Goal: Task Accomplishment & Management: Use online tool/utility

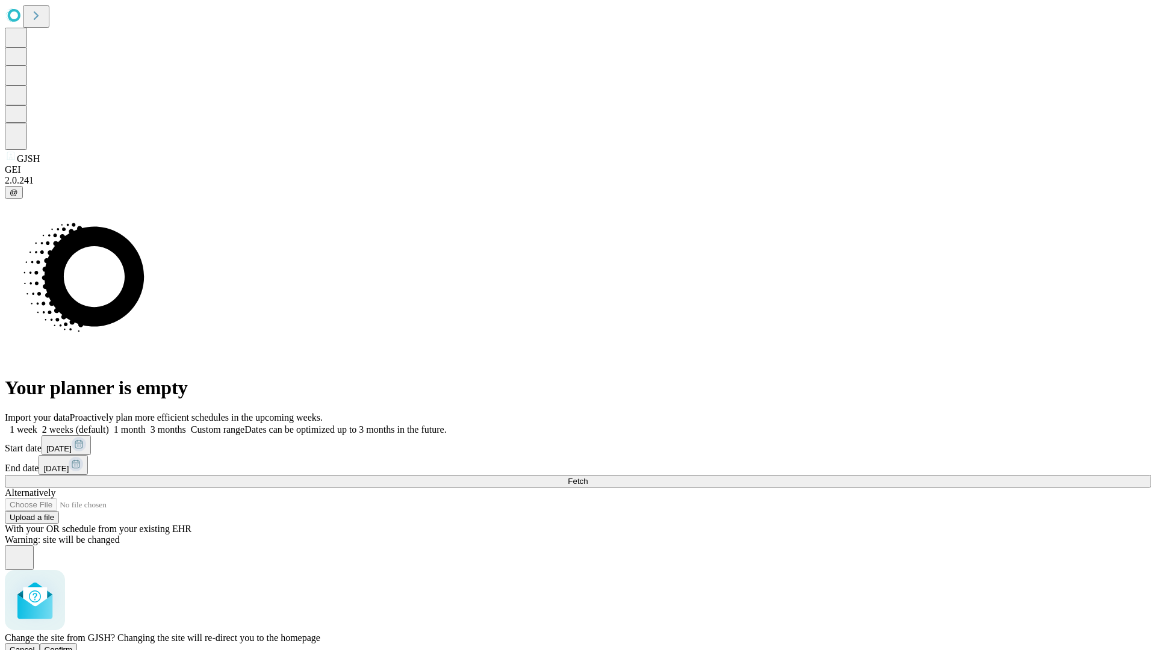
click at [73, 645] on span "Confirm" at bounding box center [59, 649] width 28 height 9
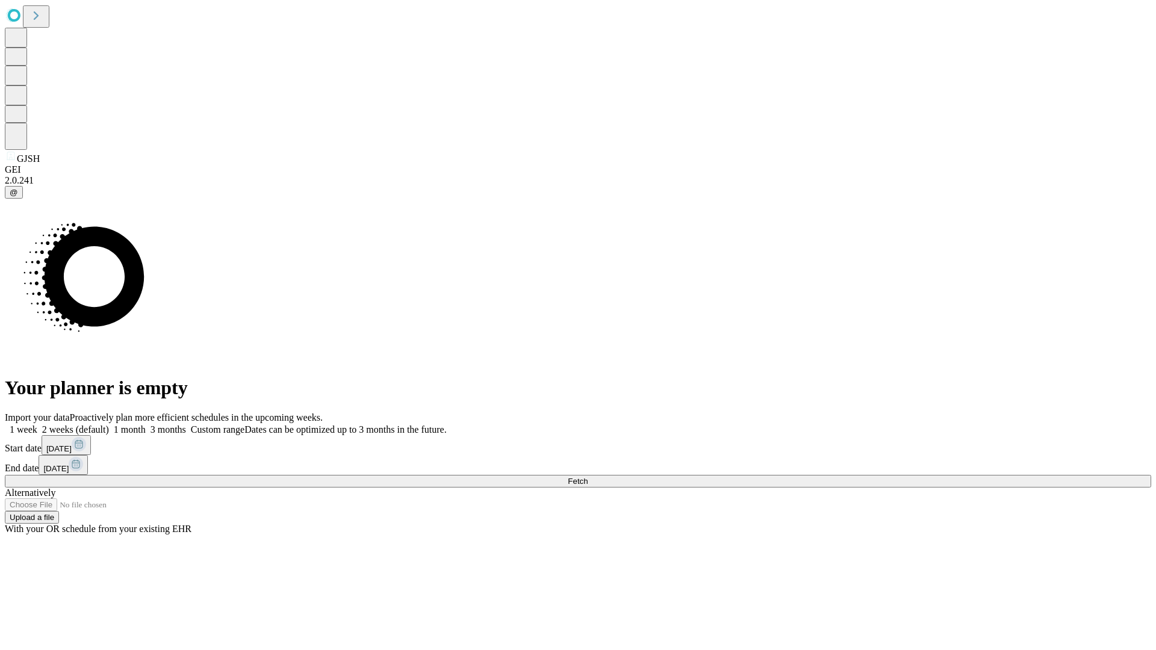
click at [146, 424] on label "1 month" at bounding box center [127, 429] width 37 height 10
click at [587, 477] on span "Fetch" at bounding box center [578, 481] width 20 height 9
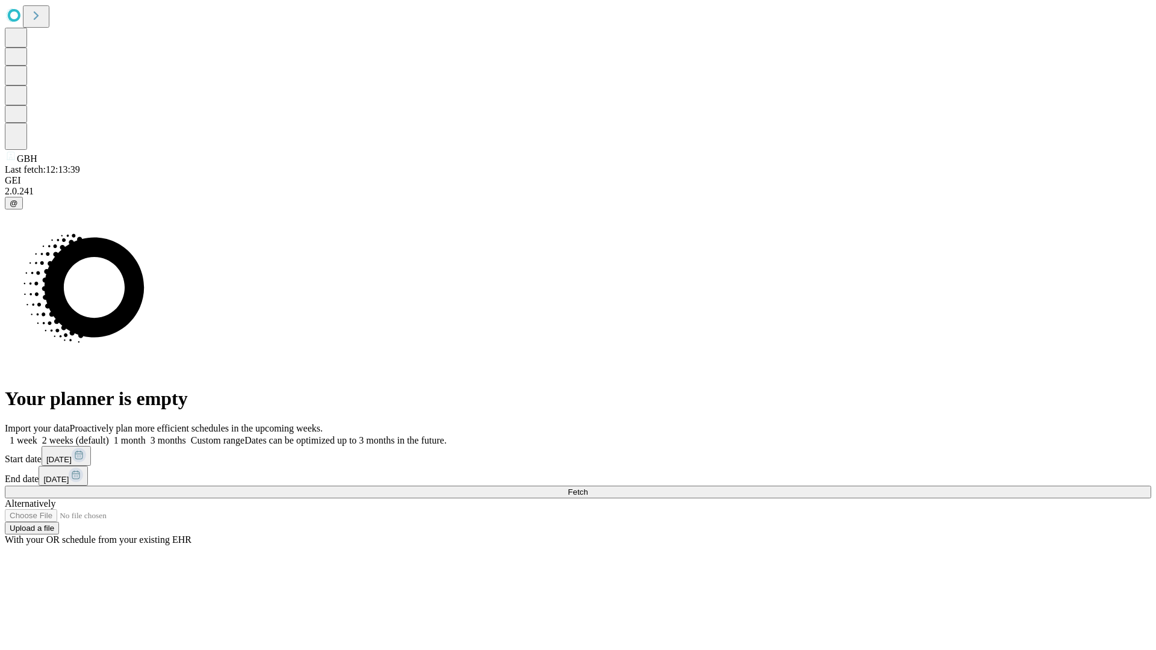
click at [587, 488] on span "Fetch" at bounding box center [578, 492] width 20 height 9
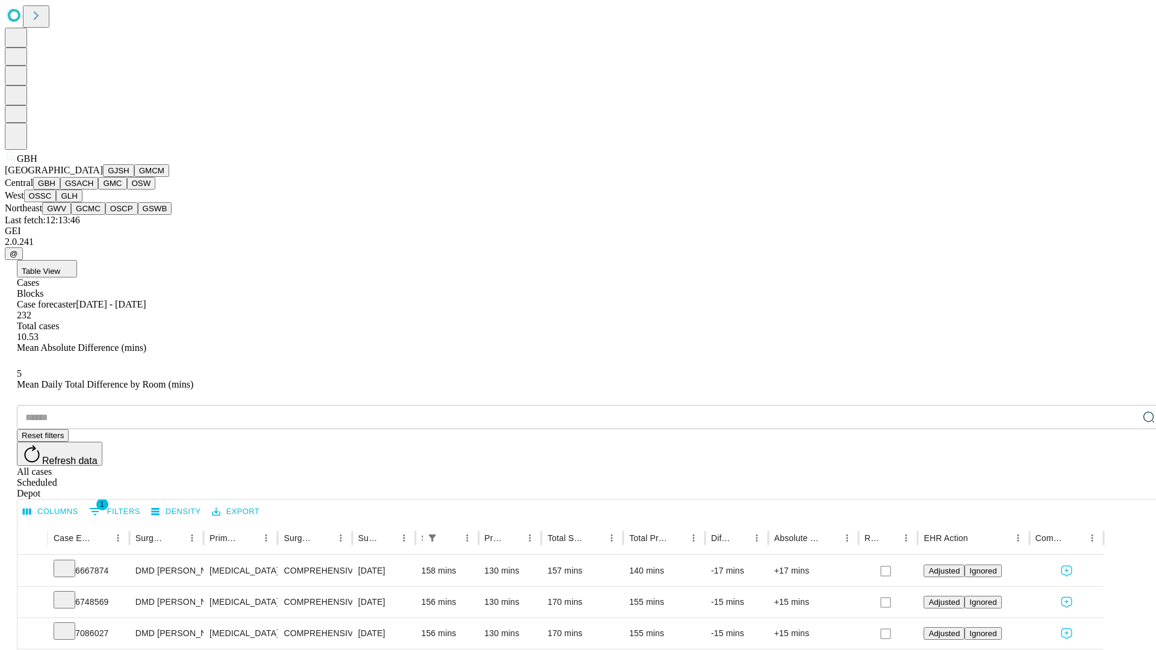
click at [93, 190] on button "GSACH" at bounding box center [79, 183] width 38 height 13
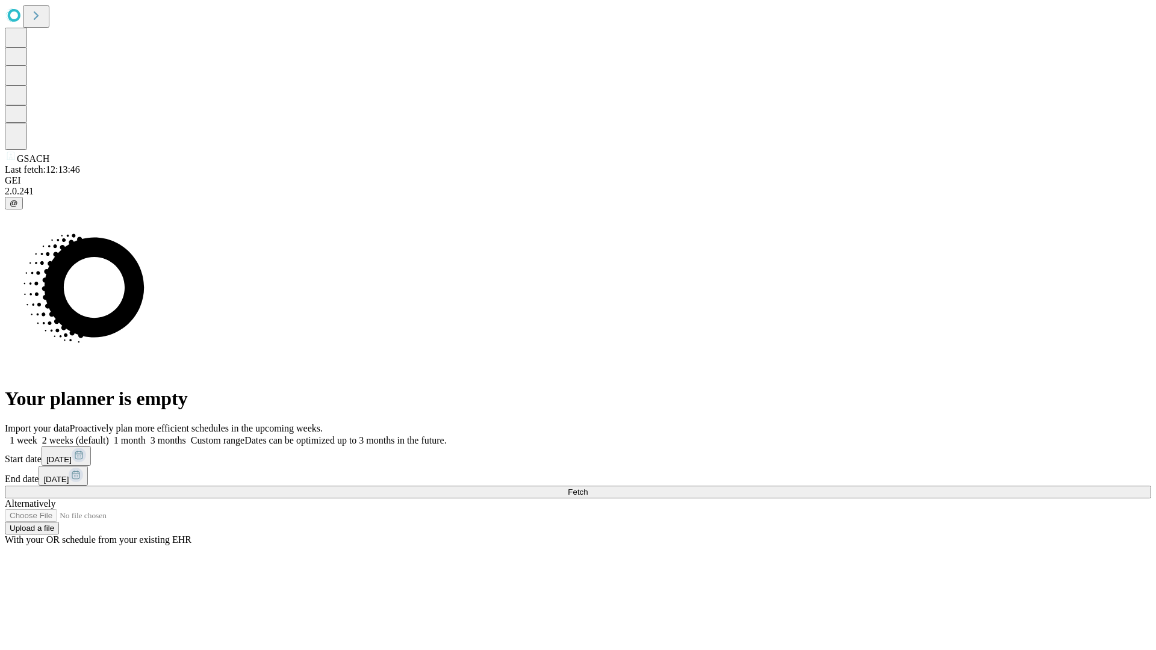
click at [146, 435] on label "1 month" at bounding box center [127, 440] width 37 height 10
click at [587, 488] on span "Fetch" at bounding box center [578, 492] width 20 height 9
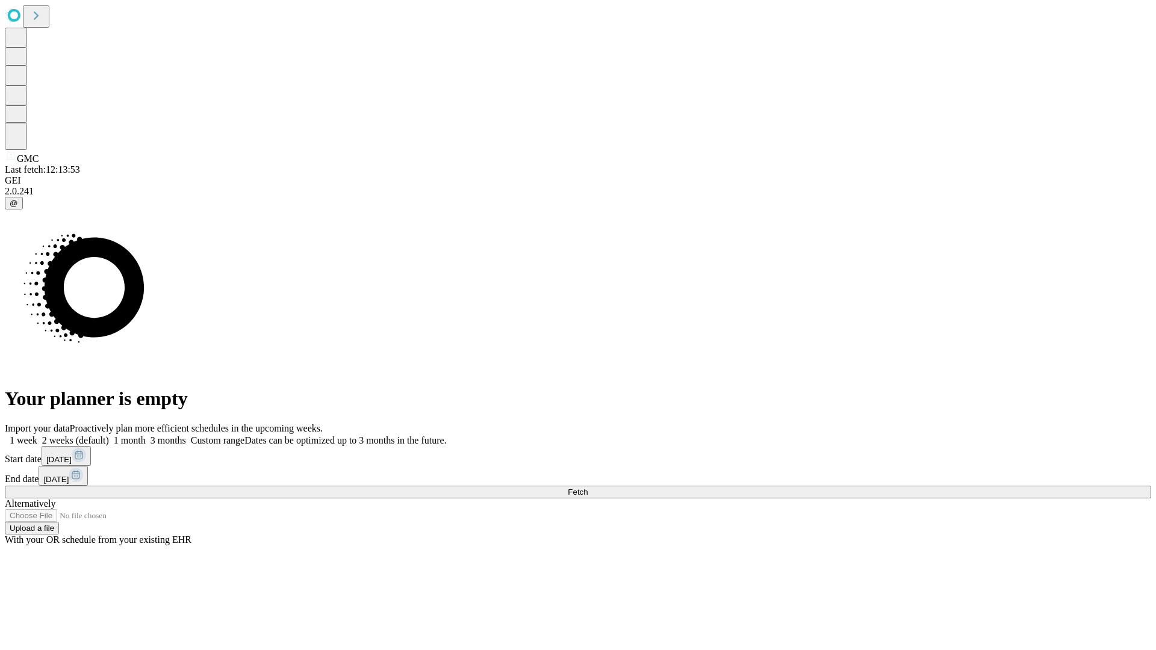
click at [146, 435] on label "1 month" at bounding box center [127, 440] width 37 height 10
click at [587, 488] on span "Fetch" at bounding box center [578, 492] width 20 height 9
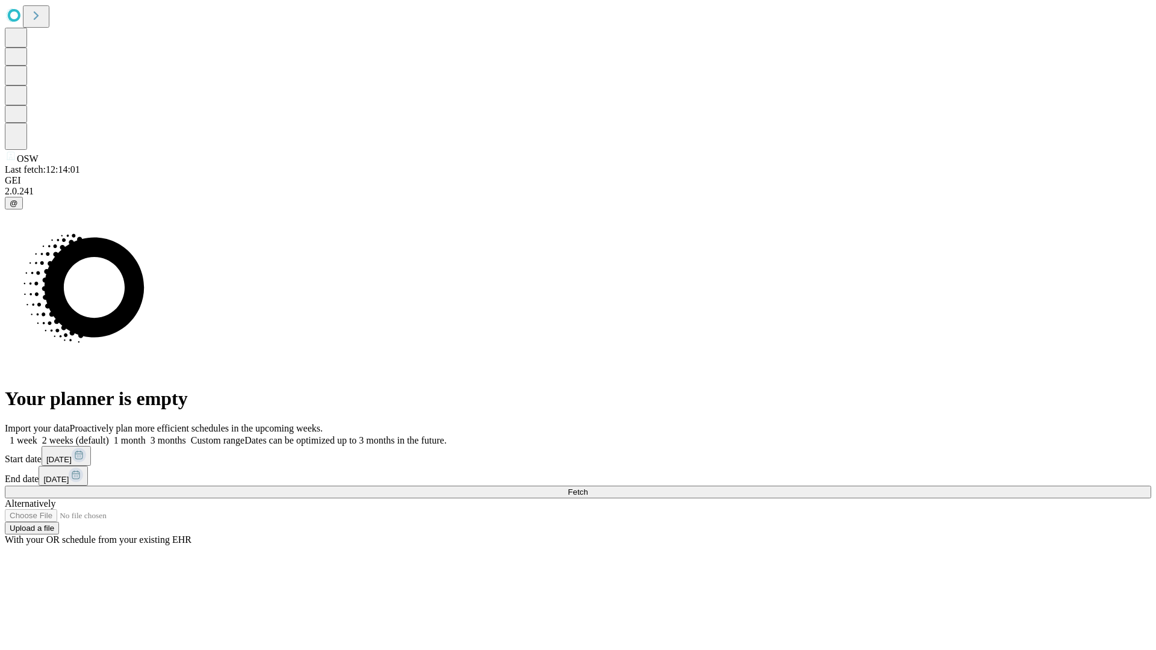
click at [146, 435] on label "1 month" at bounding box center [127, 440] width 37 height 10
click at [587, 488] on span "Fetch" at bounding box center [578, 492] width 20 height 9
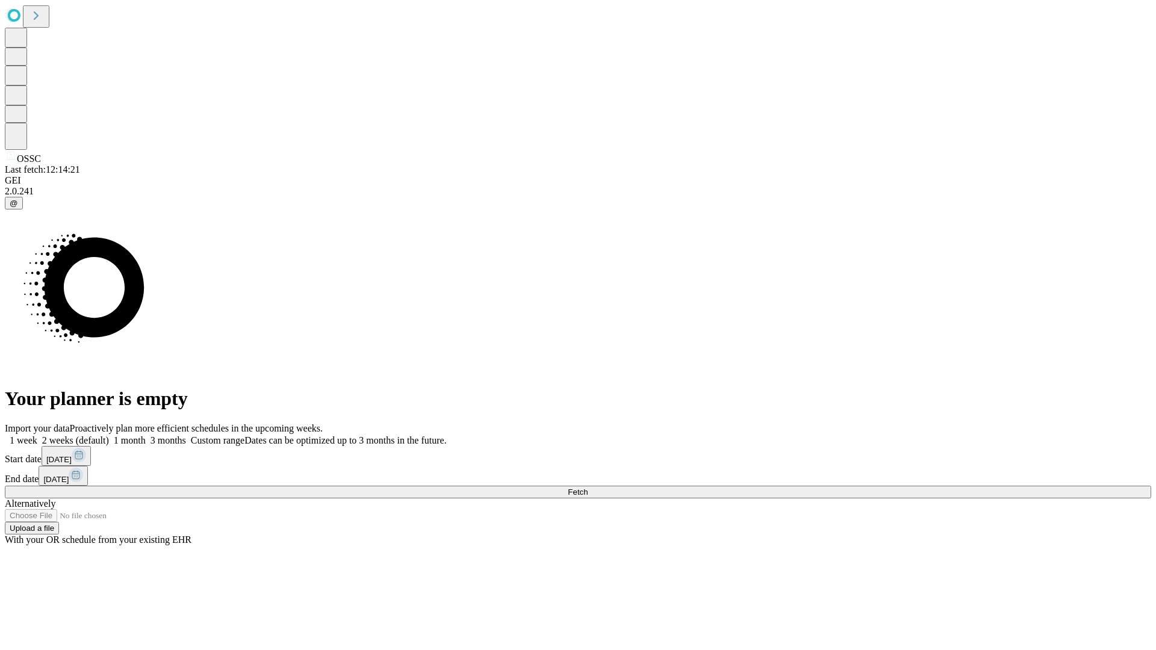
click at [146, 435] on label "1 month" at bounding box center [127, 440] width 37 height 10
click at [587, 488] on span "Fetch" at bounding box center [578, 492] width 20 height 9
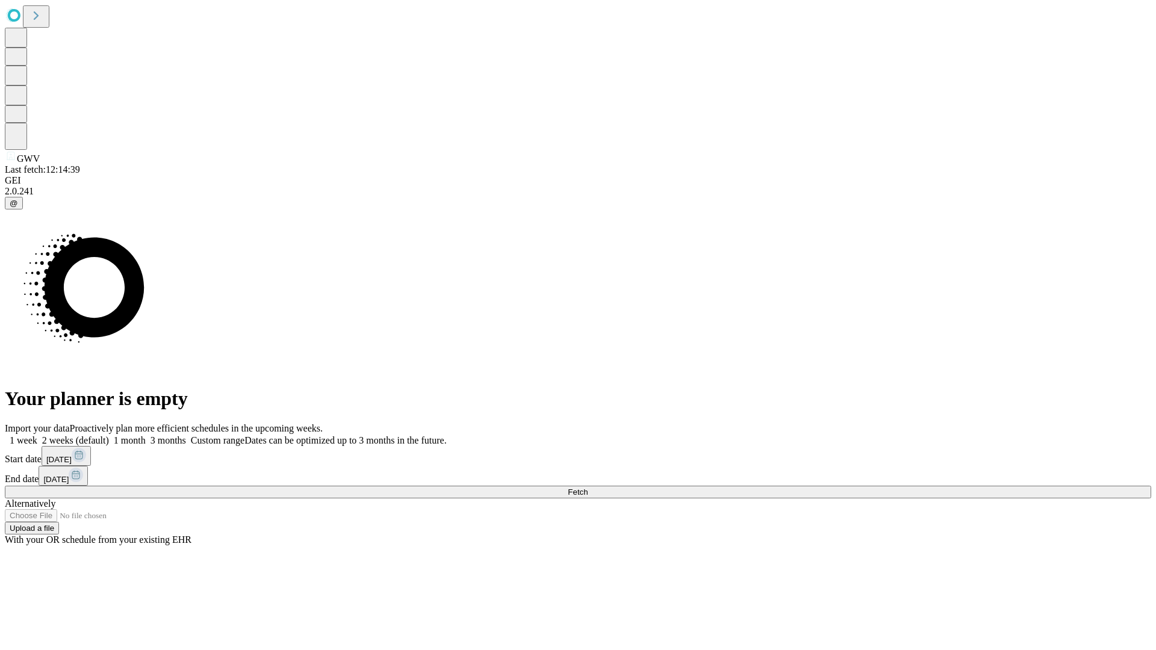
click at [587, 488] on span "Fetch" at bounding box center [578, 492] width 20 height 9
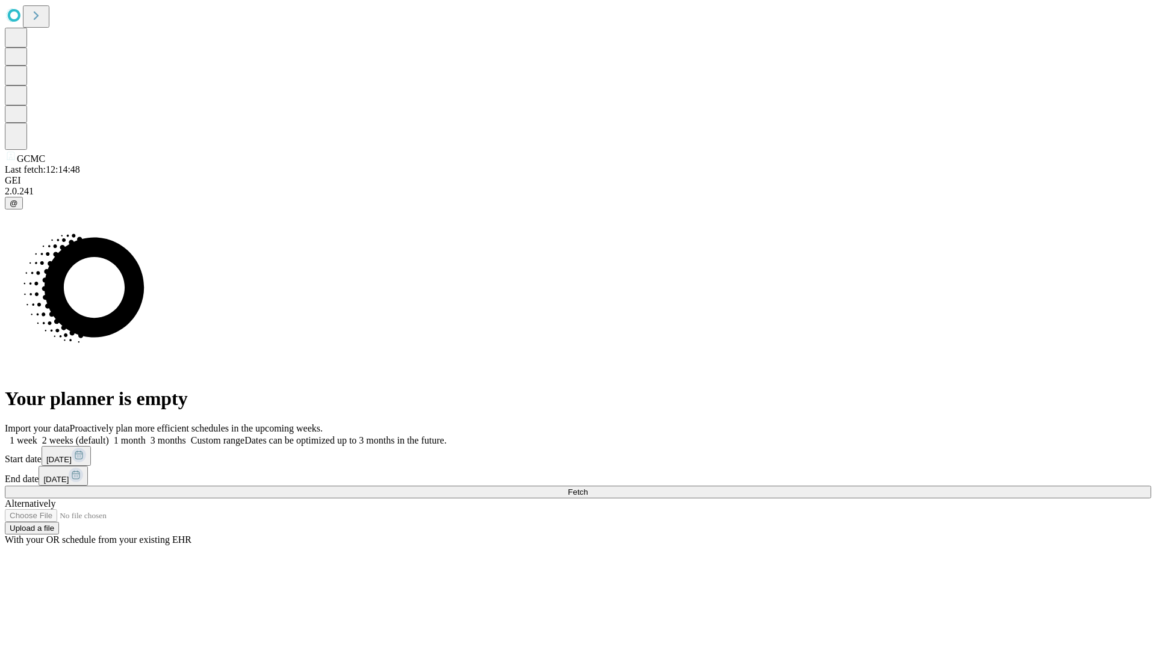
click at [146, 435] on label "1 month" at bounding box center [127, 440] width 37 height 10
click at [587, 488] on span "Fetch" at bounding box center [578, 492] width 20 height 9
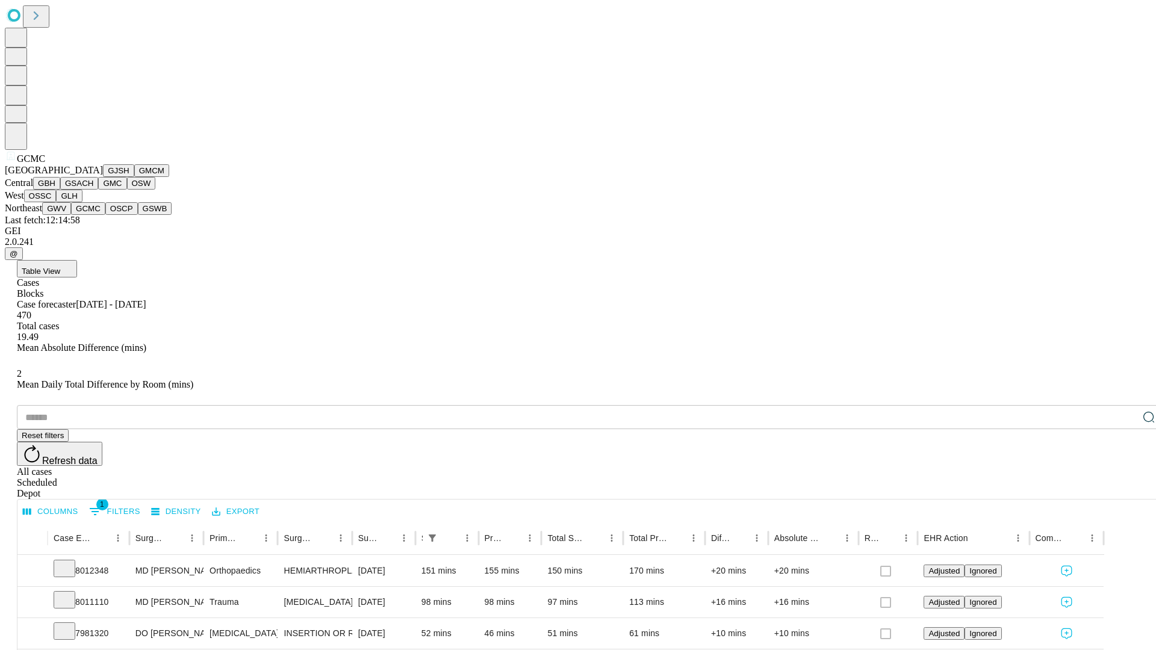
click at [105, 215] on button "OSCP" at bounding box center [121, 208] width 33 height 13
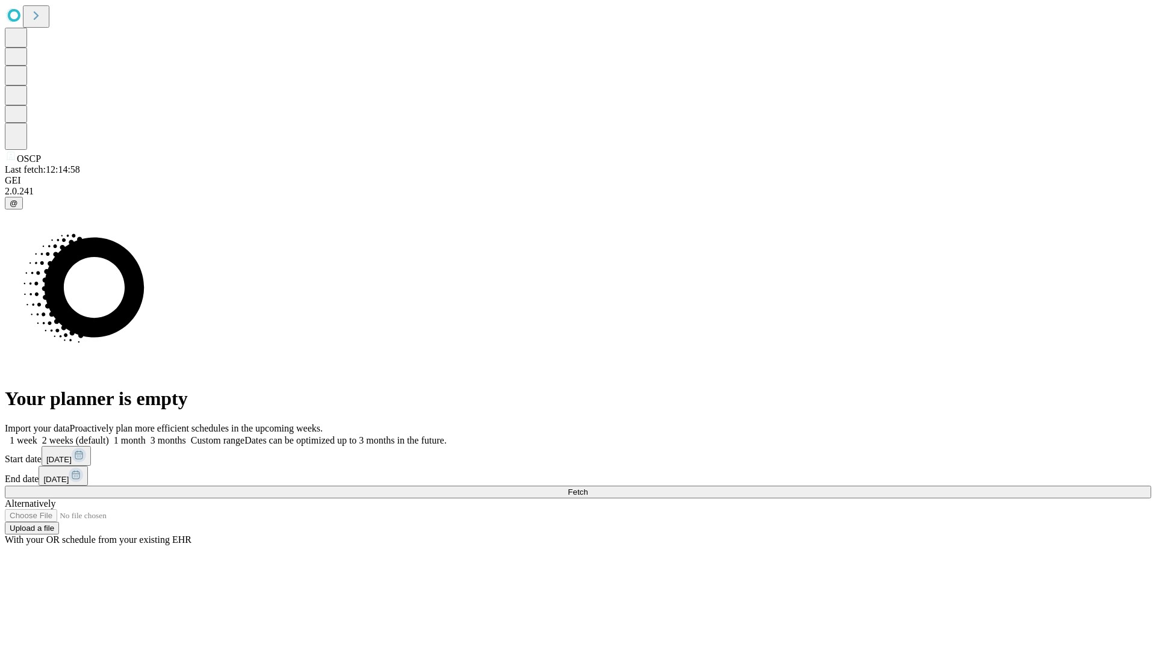
click at [146, 435] on label "1 month" at bounding box center [127, 440] width 37 height 10
click at [587, 488] on span "Fetch" at bounding box center [578, 492] width 20 height 9
